Goal: Find specific page/section: Find specific page/section

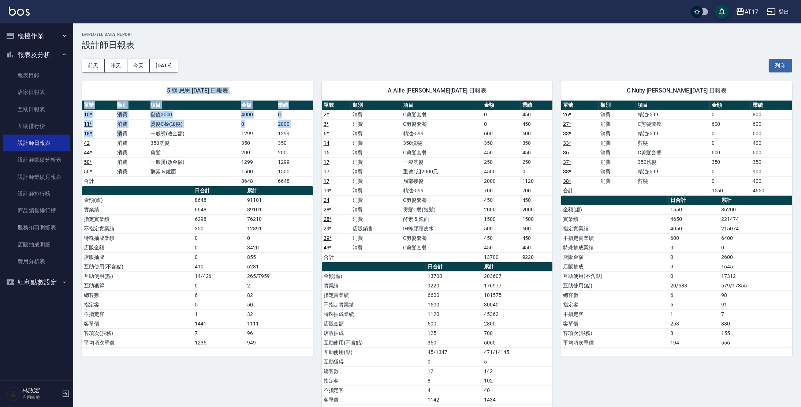
click at [125, 160] on div "5 獅 思思 [DATE] 日報表 單號 類別 項目 金額 業績 10 * 消費 儲值3000 4000 0 11 * 消費 燙髮C餐(短髮) 0 2000 …" at bounding box center [197, 219] width 231 height 276
drag, startPoint x: 257, startPoint y: 61, endPoint x: 249, endPoint y: 42, distance: 20.2
click at [257, 61] on div "[DATE] [DATE] [DATE] [DATE] 列印" at bounding box center [437, 65] width 710 height 31
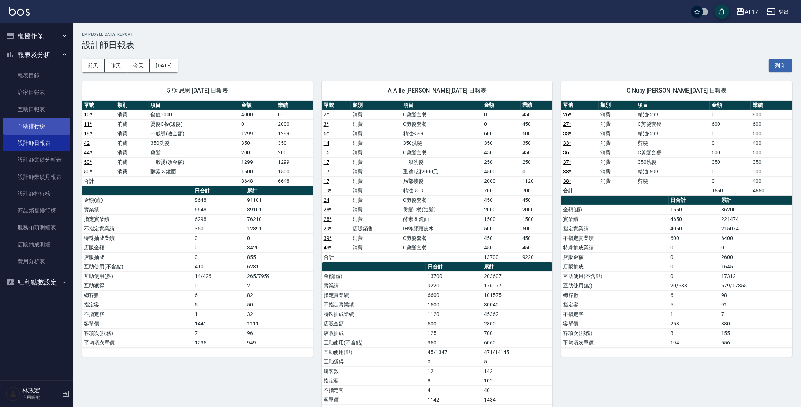
click at [41, 123] on link "互助排行榜" at bounding box center [36, 126] width 67 height 17
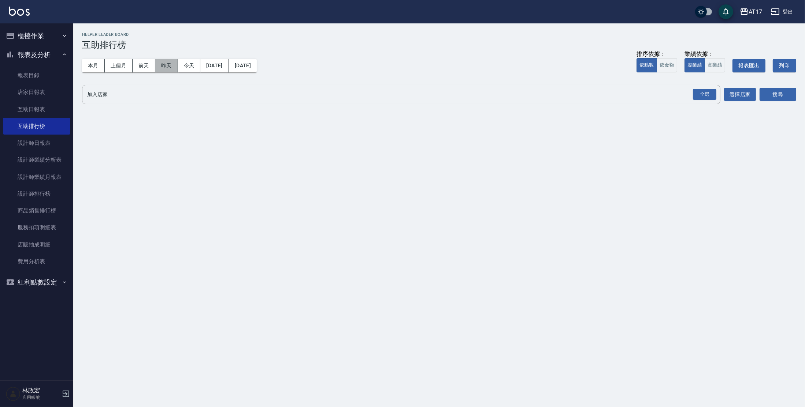
click at [165, 70] on button "昨天" at bounding box center [166, 66] width 23 height 14
click at [55, 110] on link "互助日報表" at bounding box center [36, 109] width 67 height 17
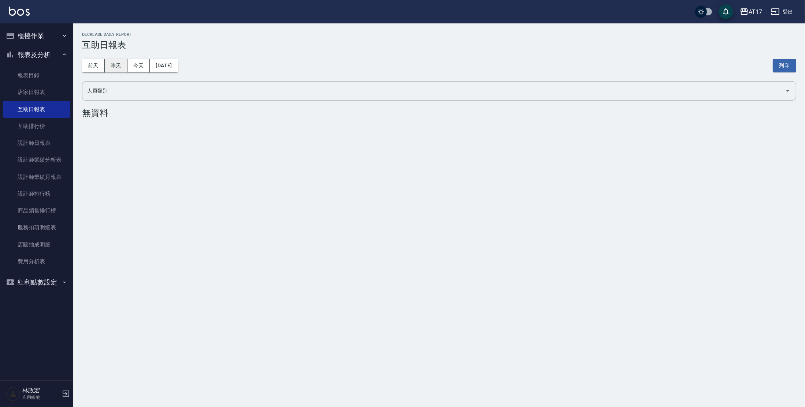
click at [117, 66] on button "昨天" at bounding box center [116, 66] width 23 height 14
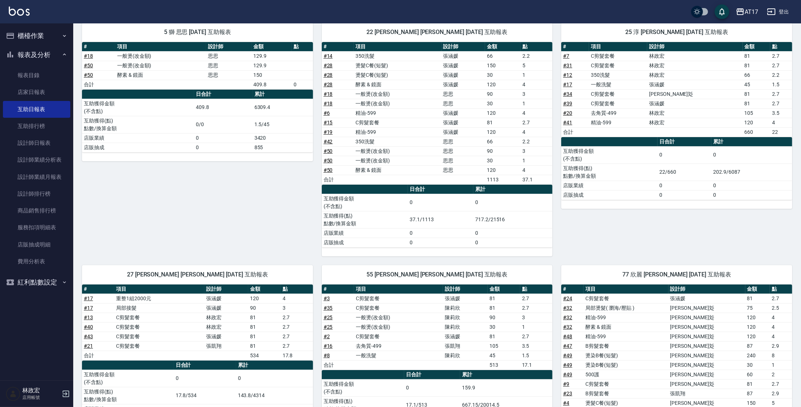
scroll to position [84, 0]
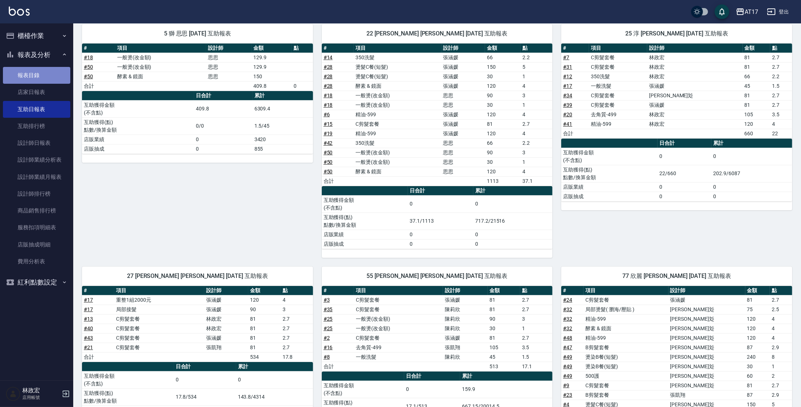
click at [29, 81] on link "報表目錄" at bounding box center [36, 75] width 67 height 17
